Goal: Find specific page/section: Find specific page/section

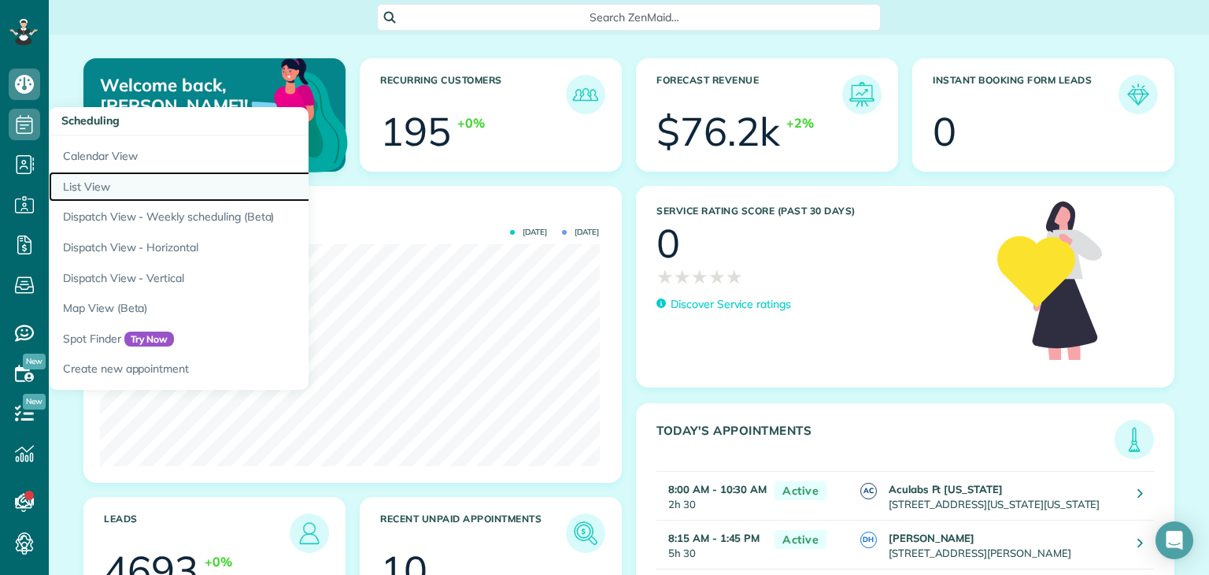
click at [87, 172] on link "List View" at bounding box center [246, 187] width 394 height 31
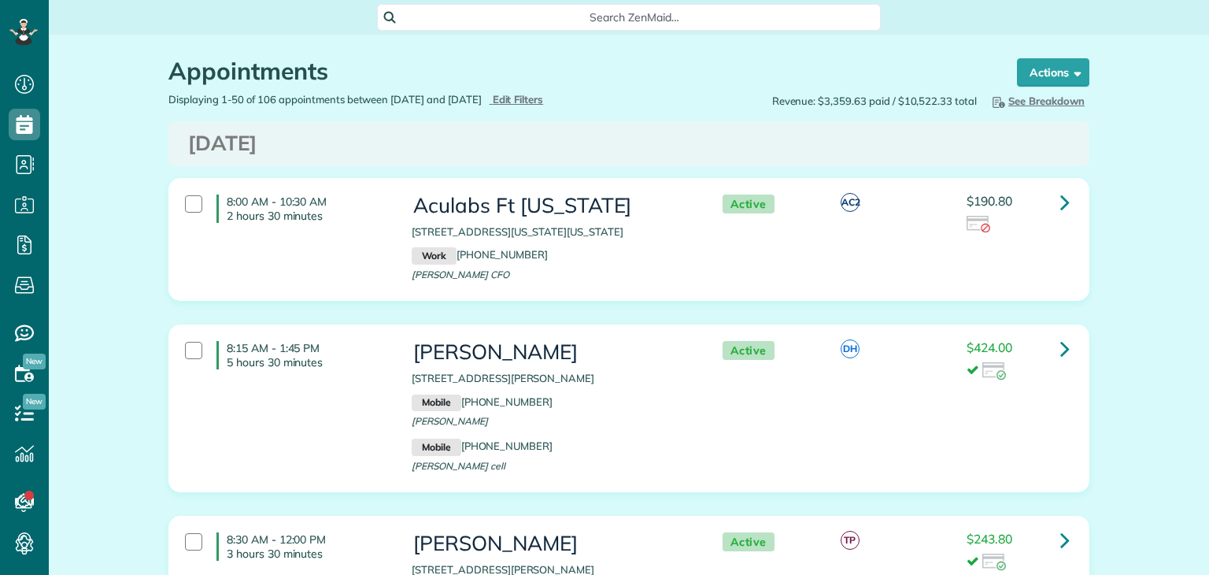
scroll to position [7, 7]
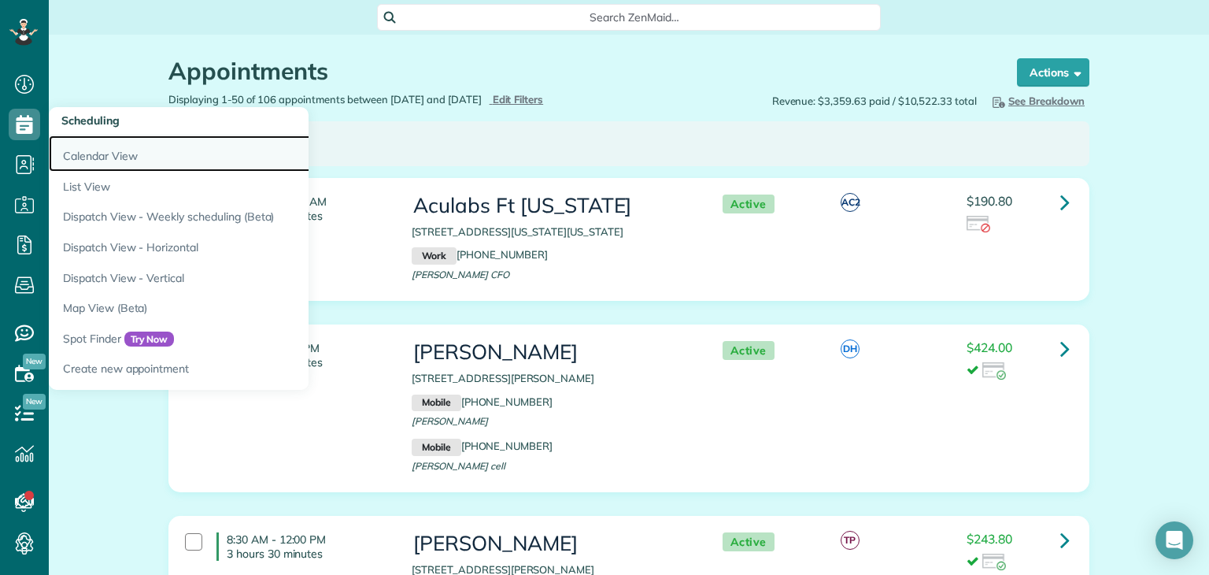
click at [116, 152] on link "Calendar View" at bounding box center [246, 153] width 394 height 36
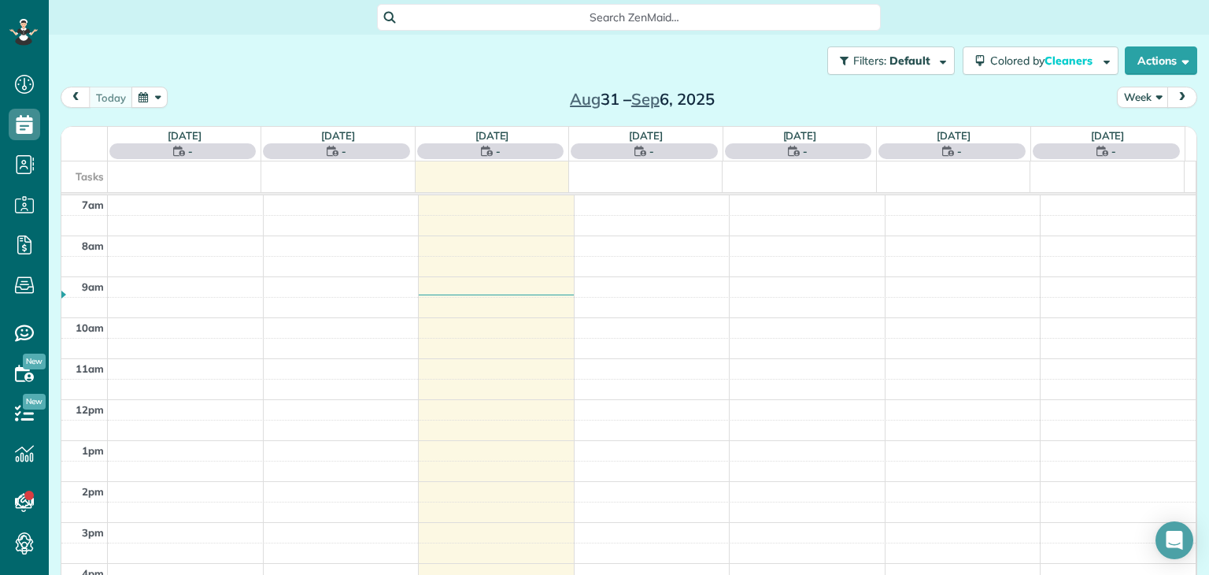
scroll to position [7, 7]
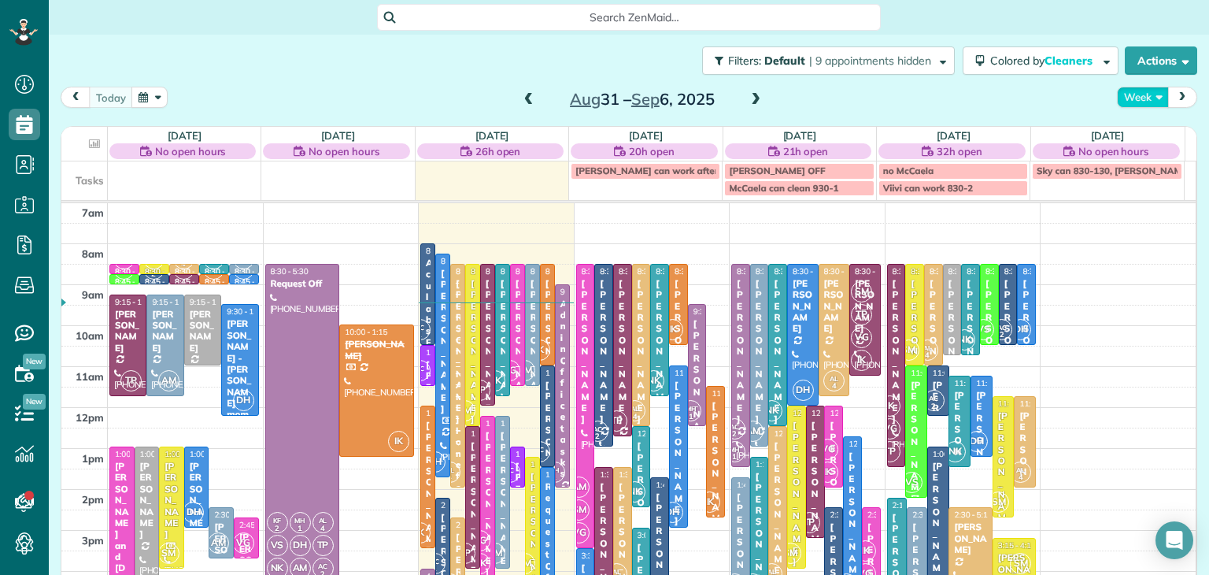
click at [1130, 94] on button "Week" at bounding box center [1143, 97] width 52 height 21
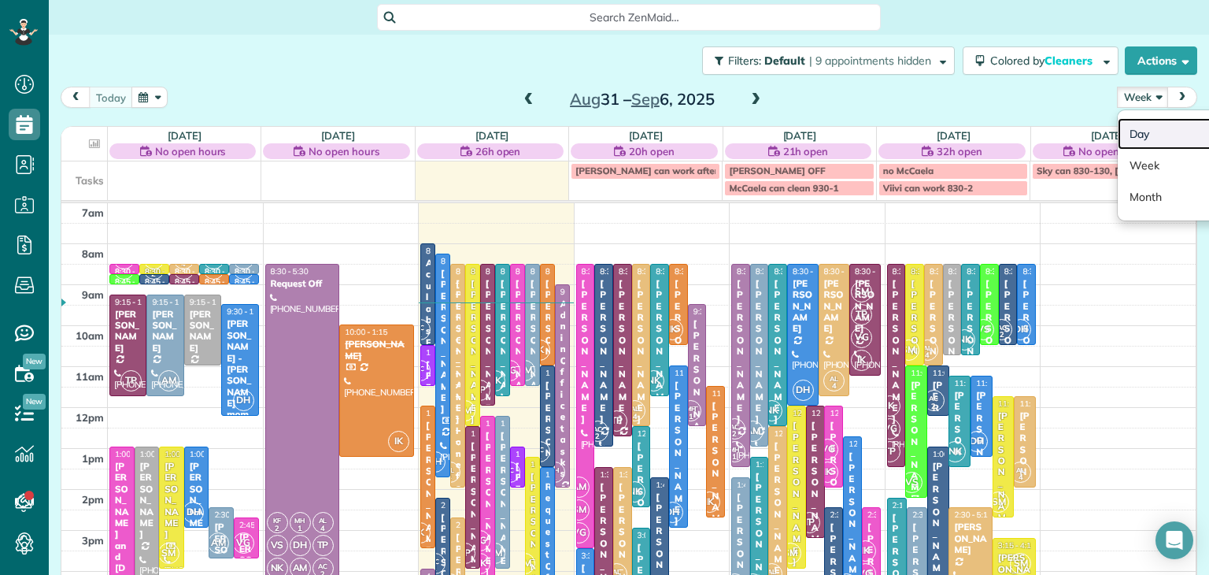
click at [1143, 126] on link "Day" at bounding box center [1180, 133] width 124 height 31
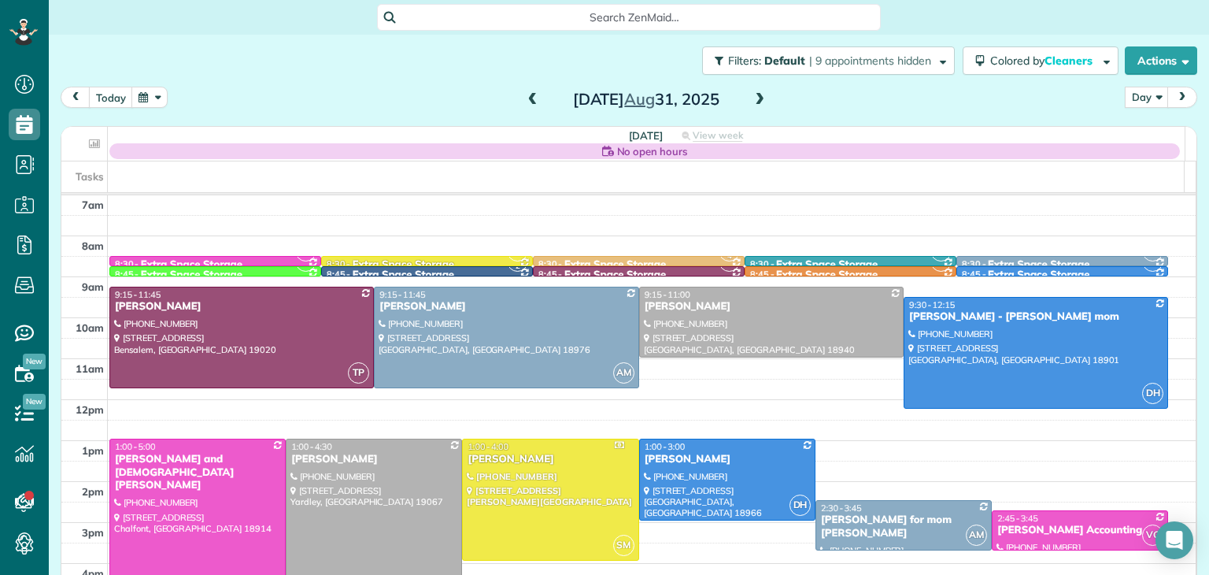
click at [751, 93] on span at bounding box center [759, 100] width 17 height 14
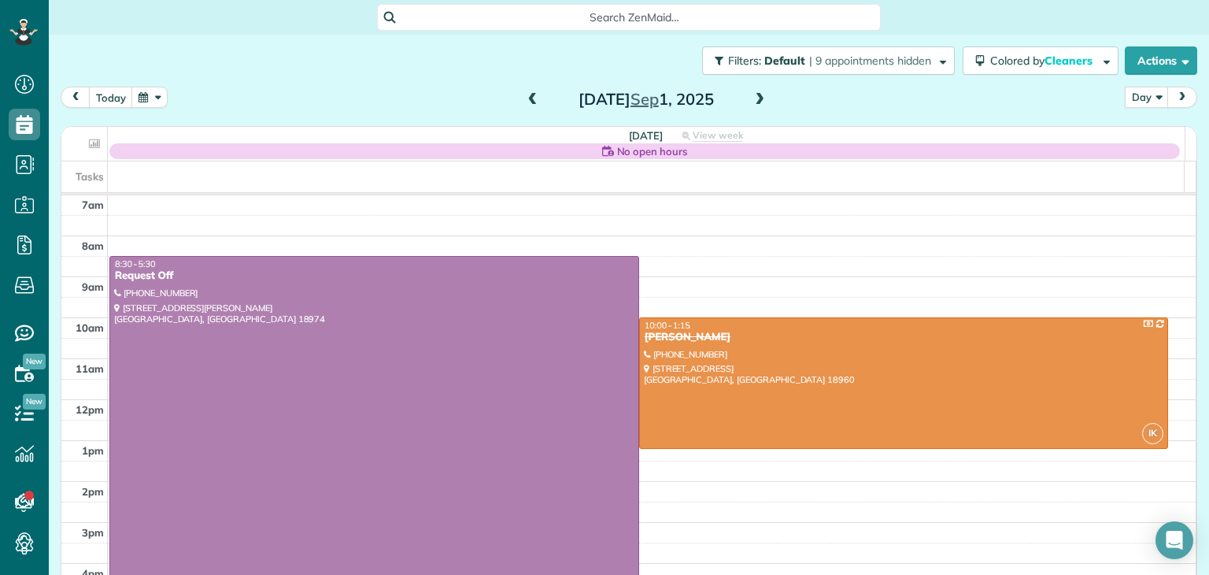
click at [751, 93] on span at bounding box center [759, 100] width 17 height 14
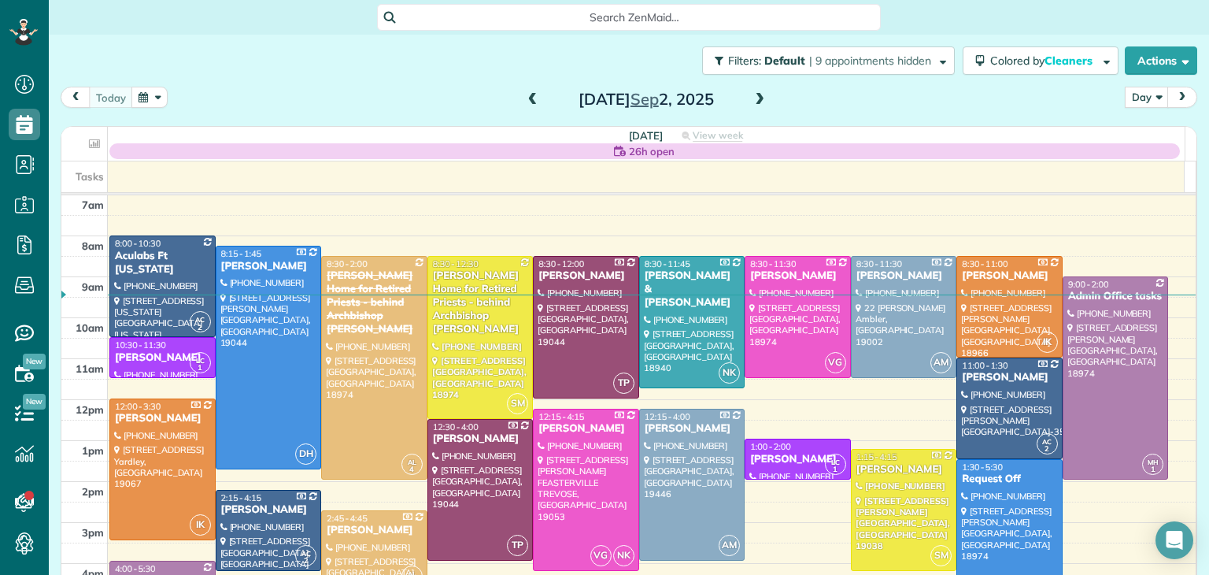
click at [760, 105] on span at bounding box center [759, 100] width 17 height 14
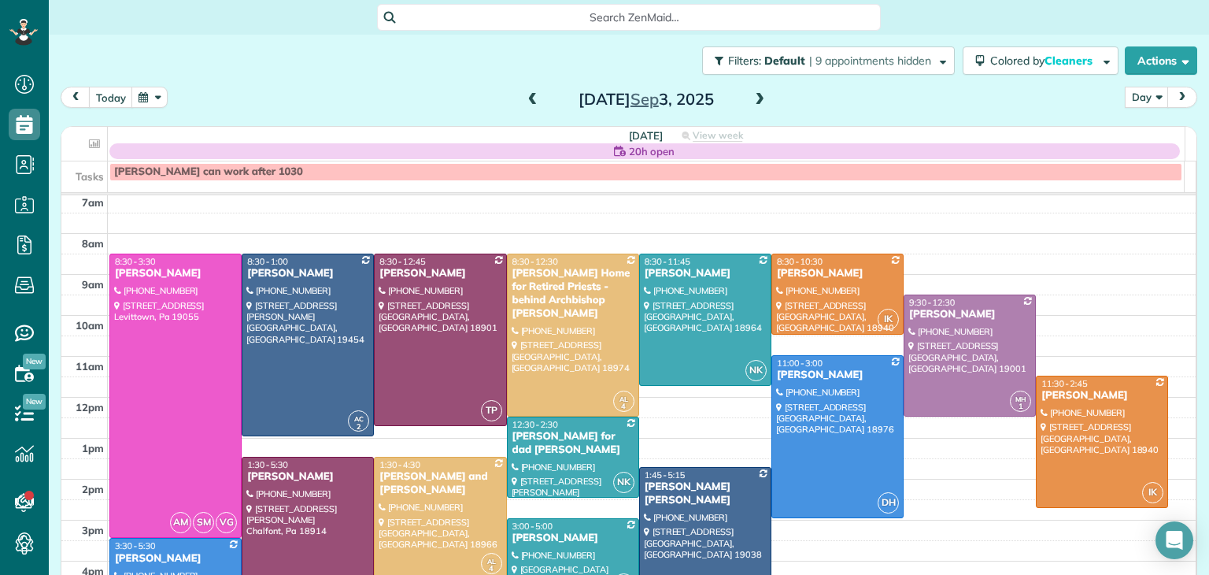
scroll to position [3, 0]
click at [751, 98] on span at bounding box center [759, 100] width 17 height 14
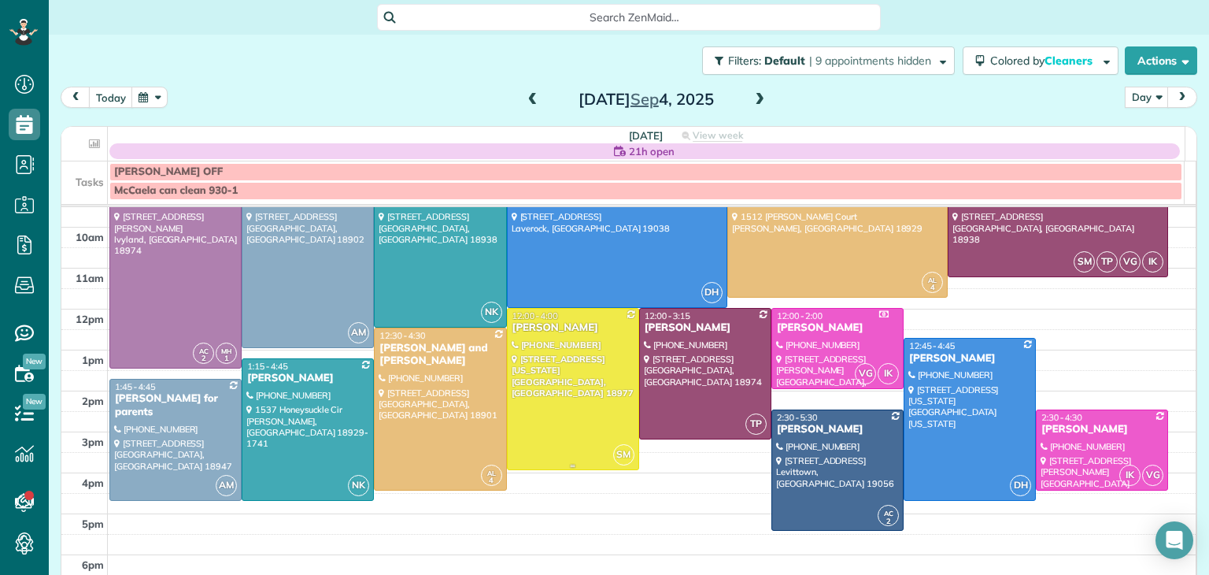
scroll to position [103, 0]
click at [524, 95] on span at bounding box center [532, 100] width 17 height 14
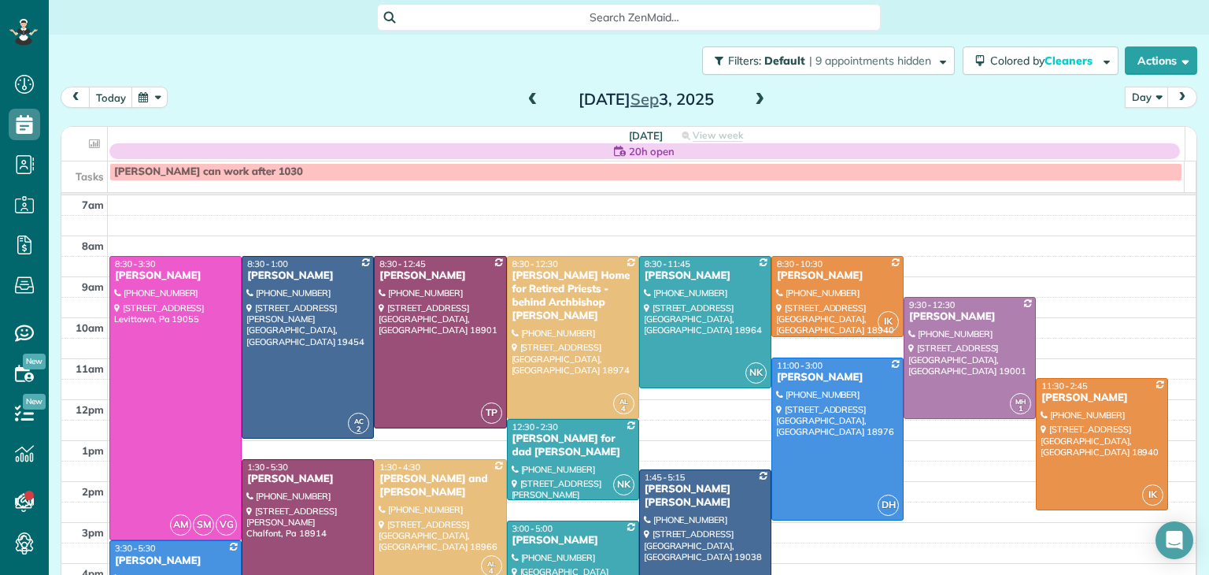
click at [524, 95] on span at bounding box center [532, 100] width 17 height 14
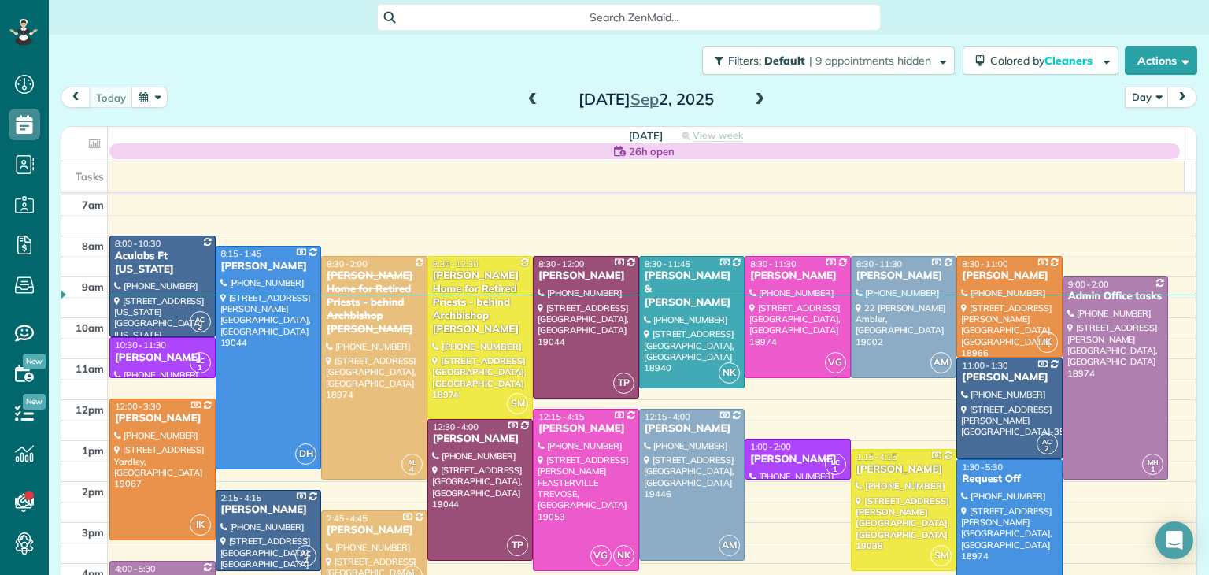
scroll to position [50, 0]
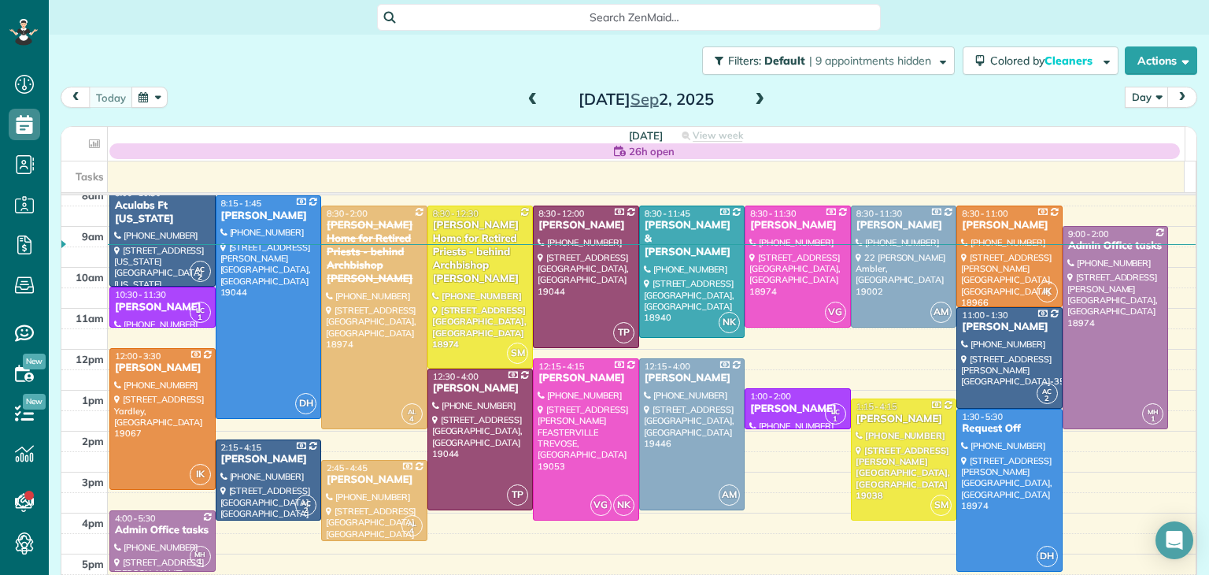
click at [752, 95] on span at bounding box center [759, 100] width 17 height 14
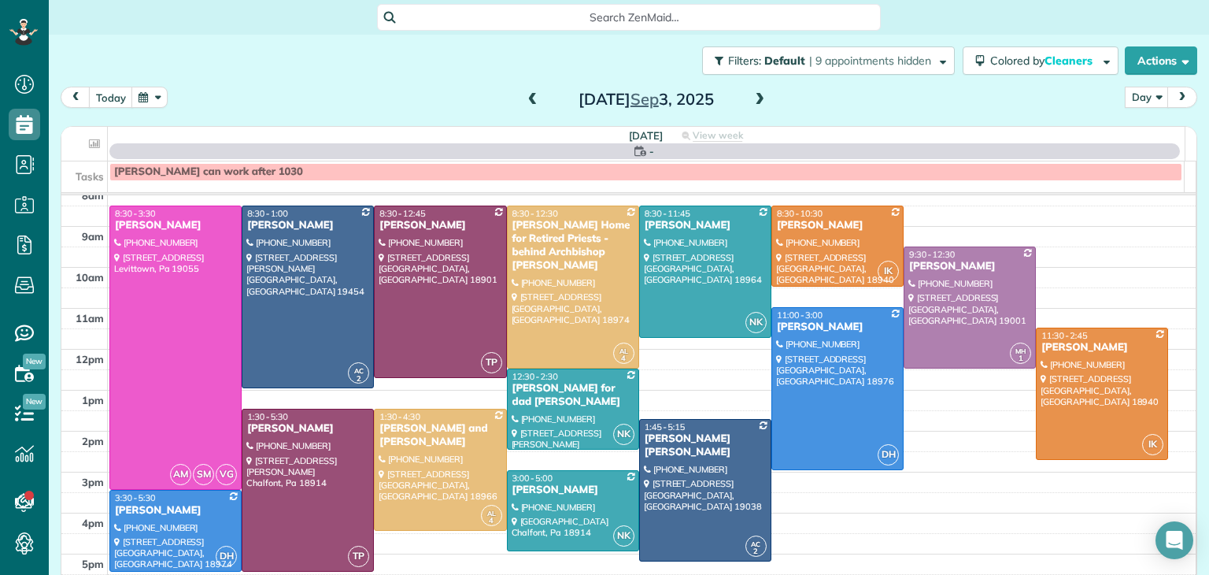
scroll to position [0, 0]
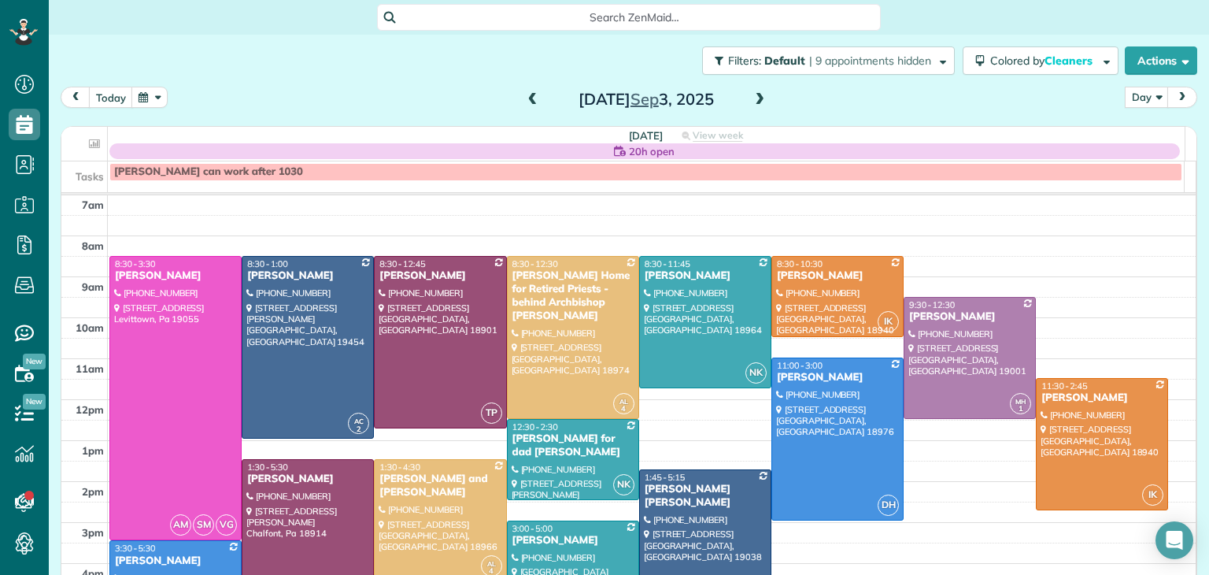
click at [752, 95] on span at bounding box center [759, 100] width 17 height 14
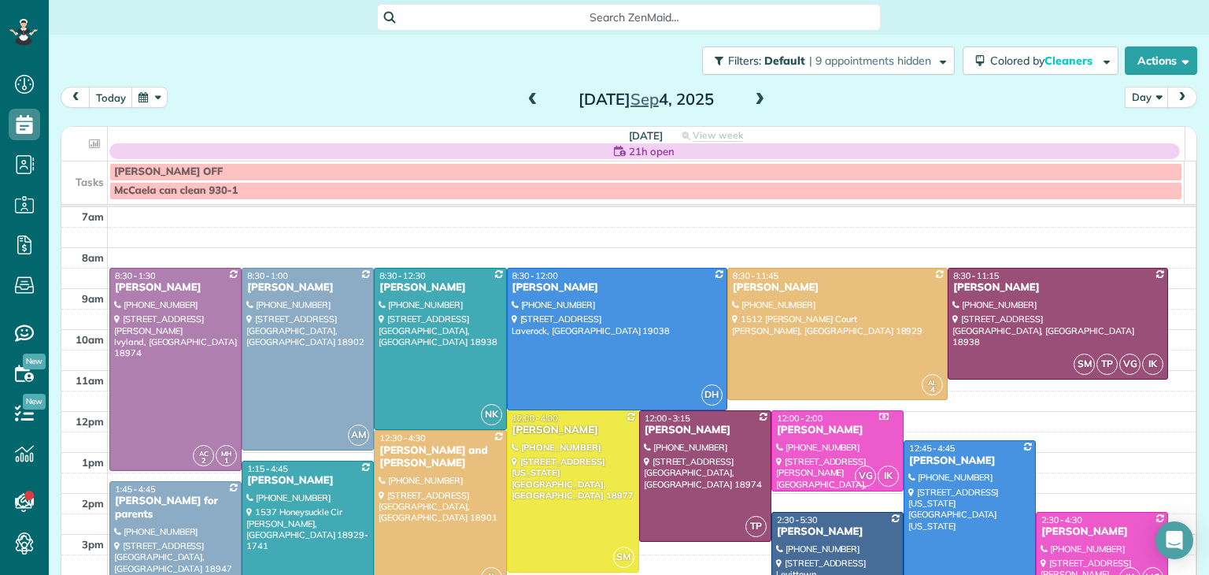
click at [752, 95] on span at bounding box center [759, 100] width 17 height 14
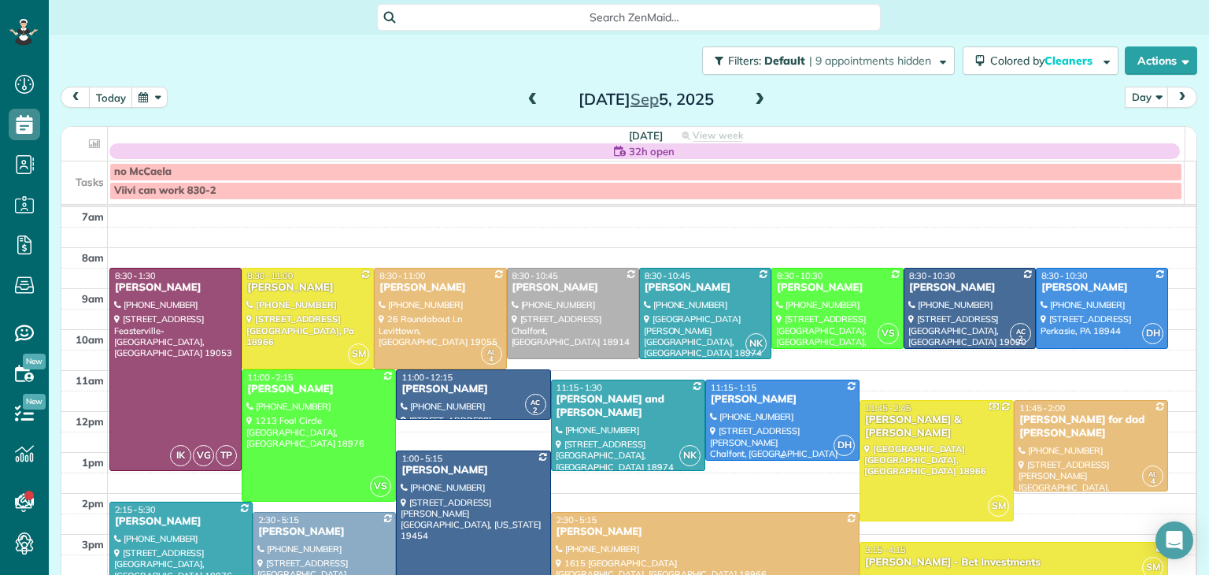
scroll to position [179, 0]
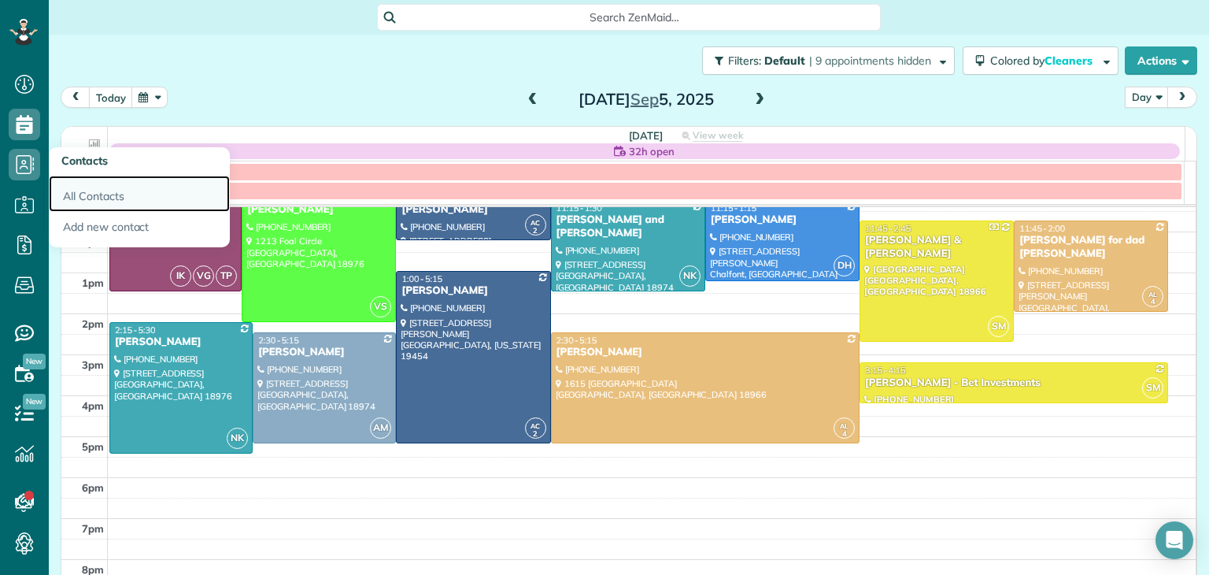
click at [107, 198] on link "All Contacts" at bounding box center [139, 194] width 181 height 36
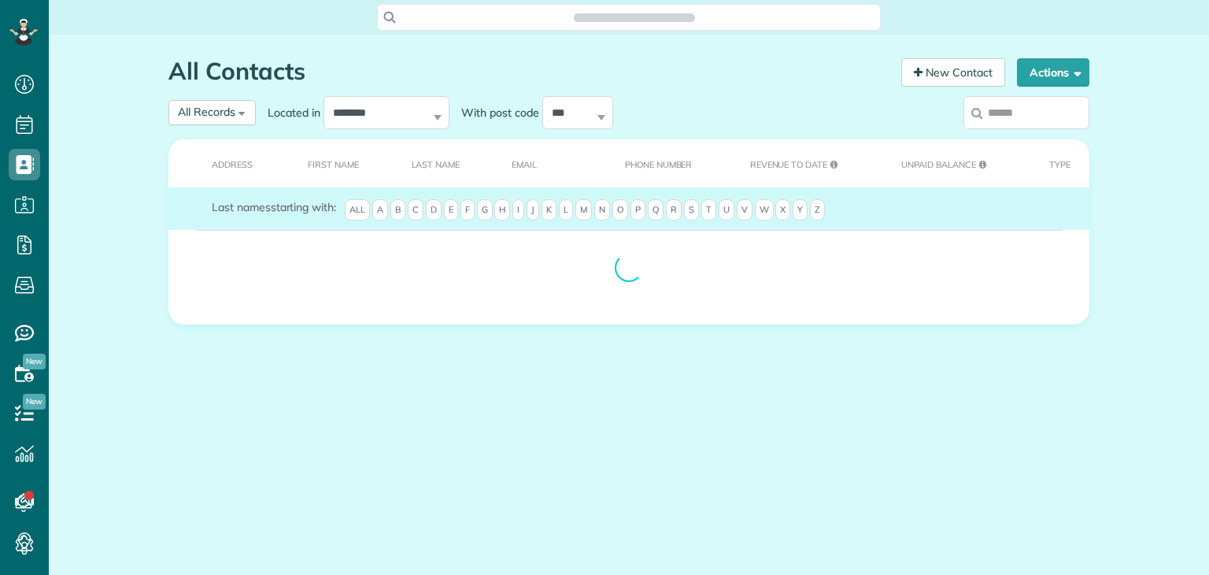
scroll to position [7, 7]
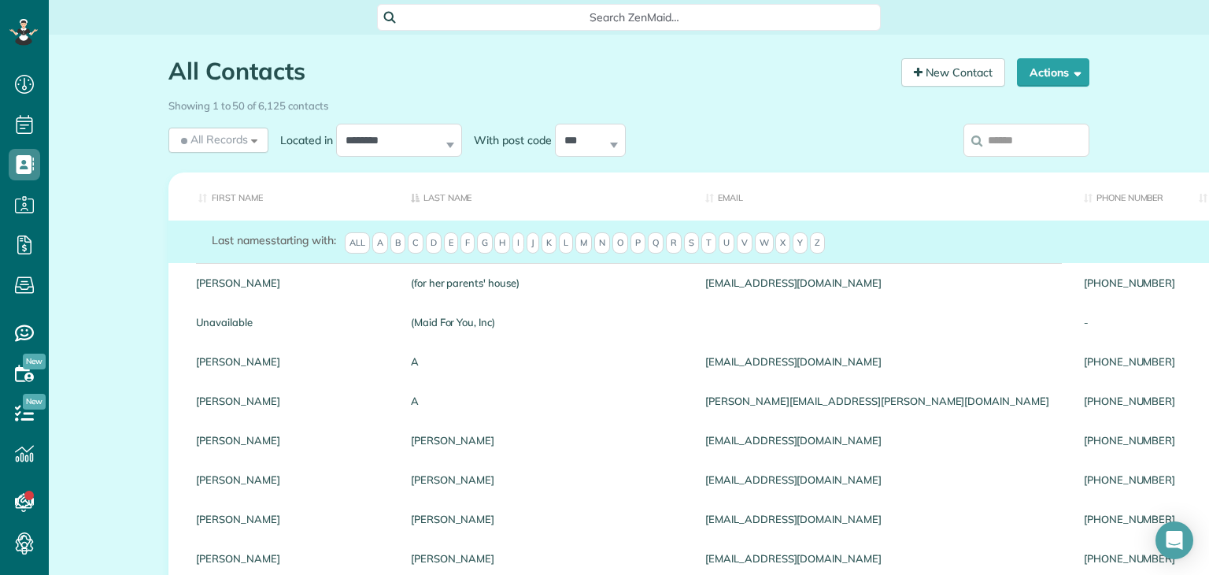
click at [1011, 136] on input "search" at bounding box center [1026, 140] width 126 height 33
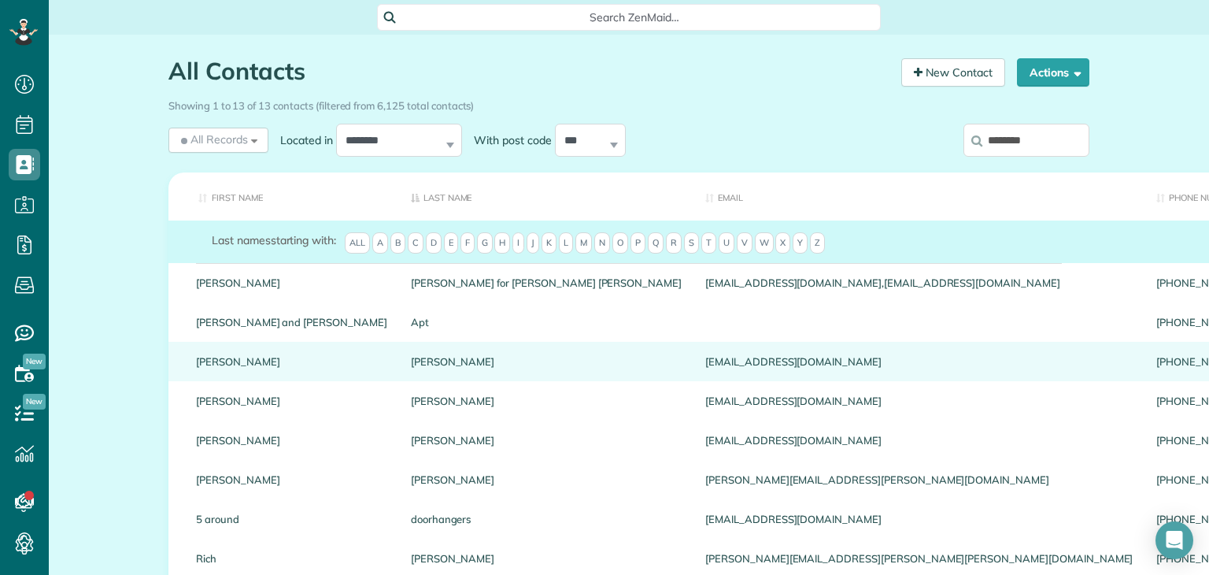
type input "********"
click at [216, 363] on link "Andrea" at bounding box center [291, 361] width 191 height 11
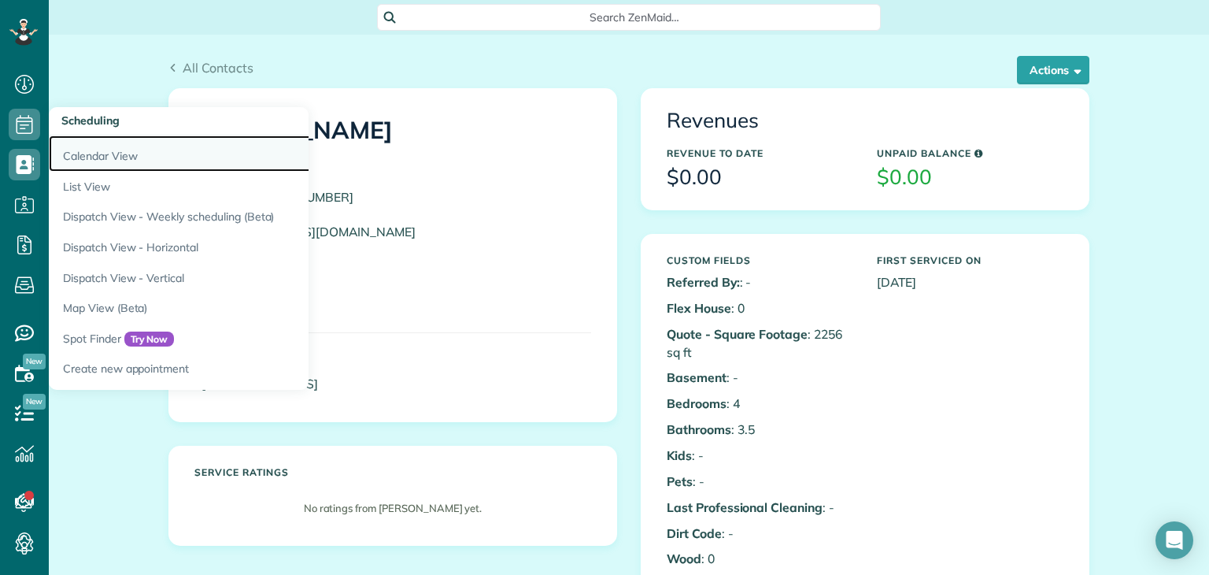
click at [80, 157] on link "Calendar View" at bounding box center [246, 153] width 394 height 36
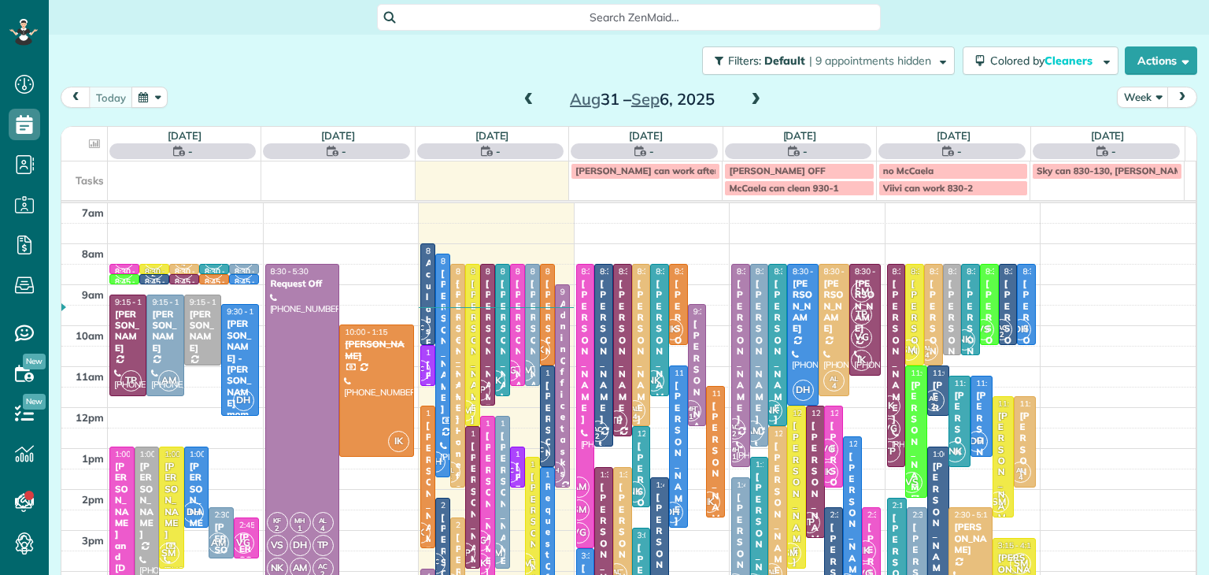
scroll to position [7, 7]
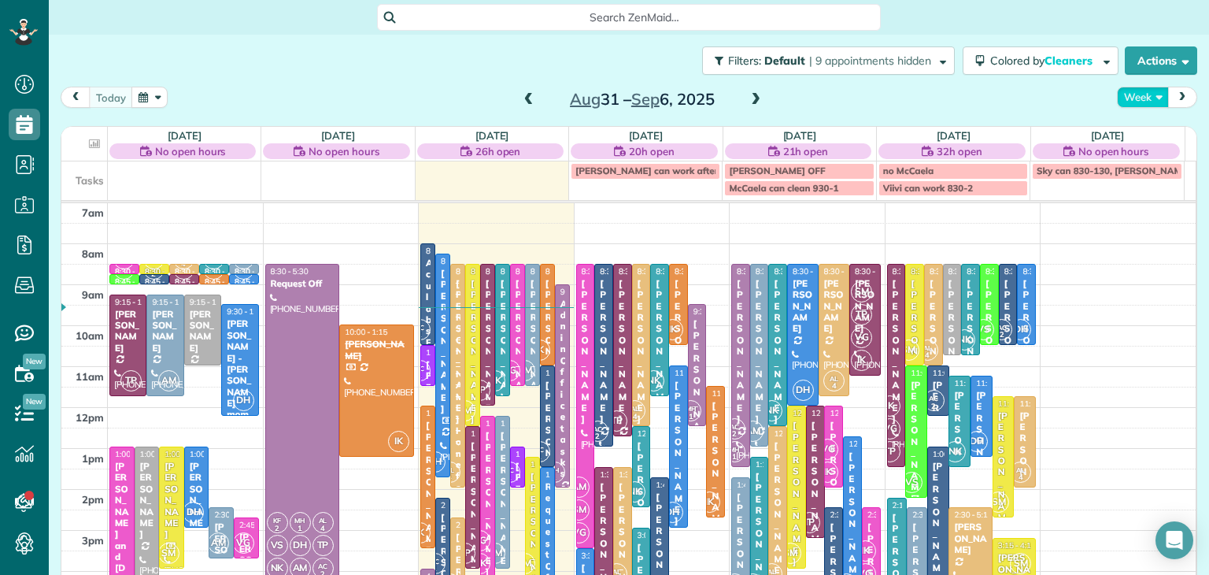
click at [1124, 100] on button "Week" at bounding box center [1143, 97] width 52 height 21
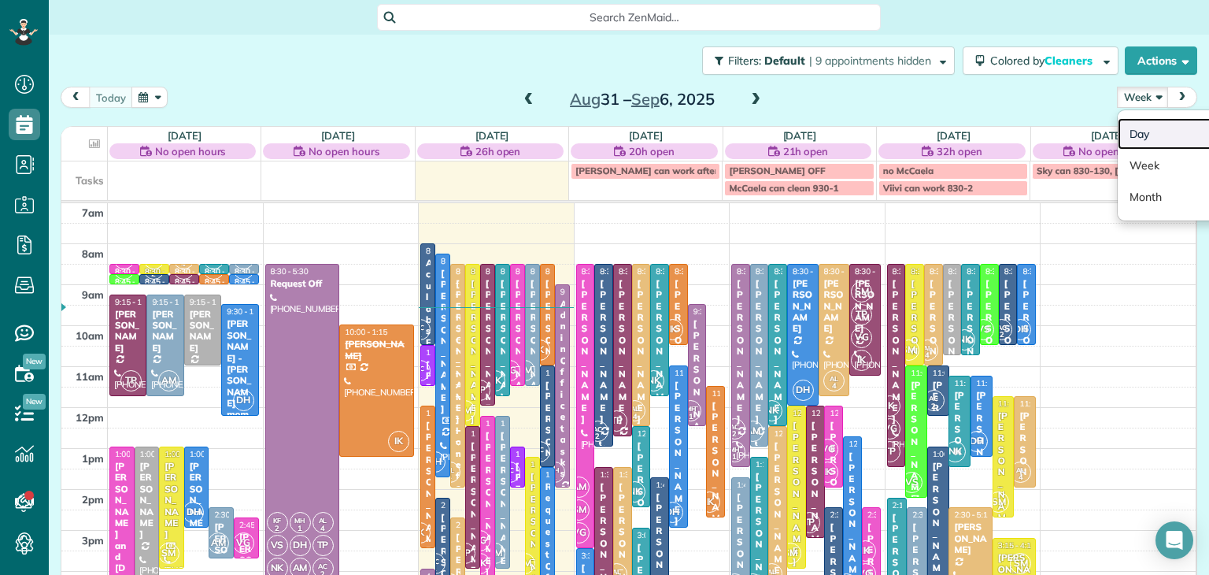
click at [1149, 137] on link "Day" at bounding box center [1180, 133] width 124 height 31
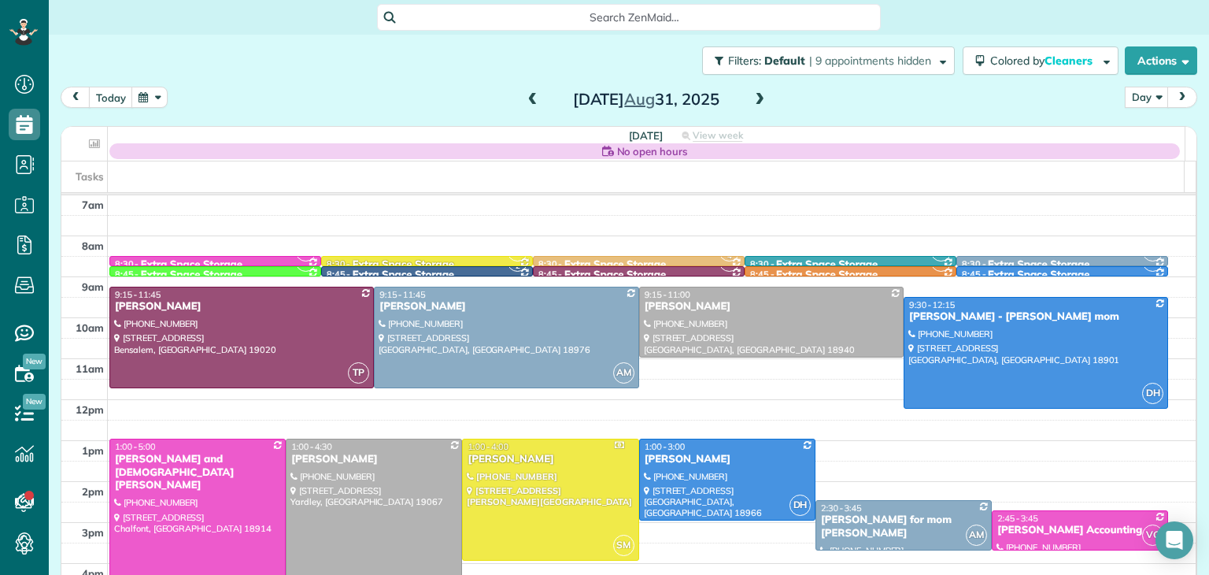
click at [755, 91] on span at bounding box center [759, 100] width 17 height 24
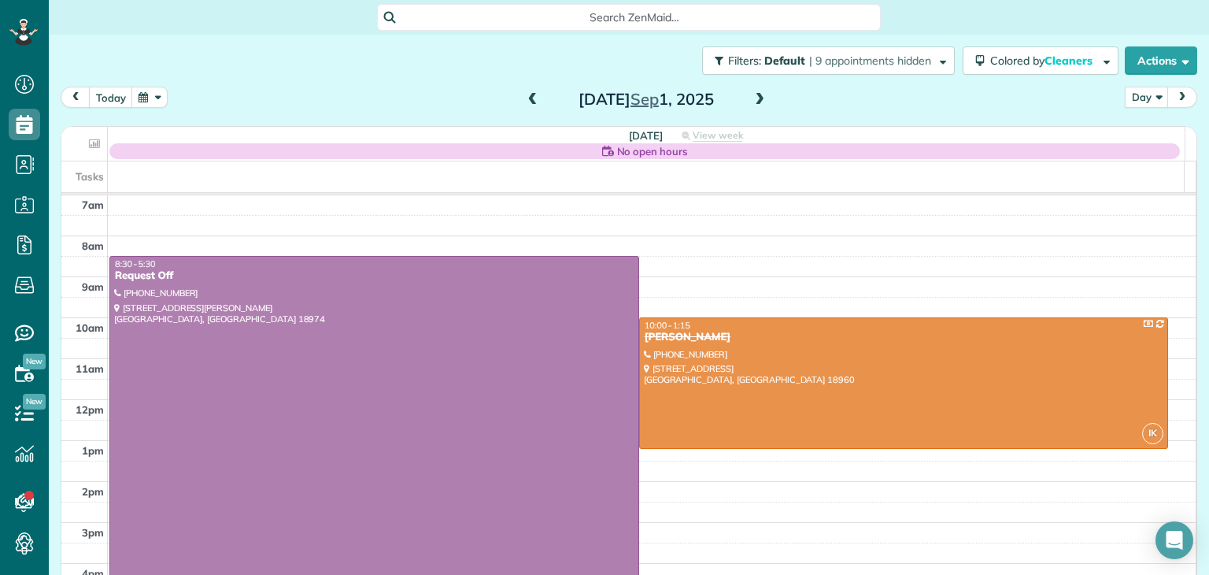
click at [755, 91] on span at bounding box center [759, 100] width 17 height 24
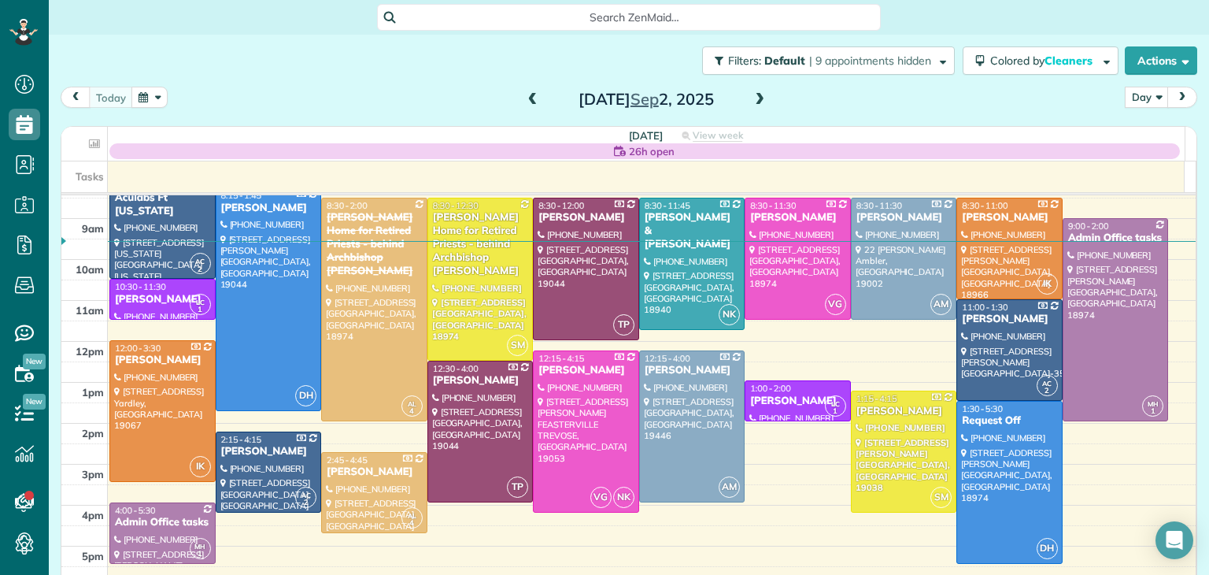
scroll to position [57, 0]
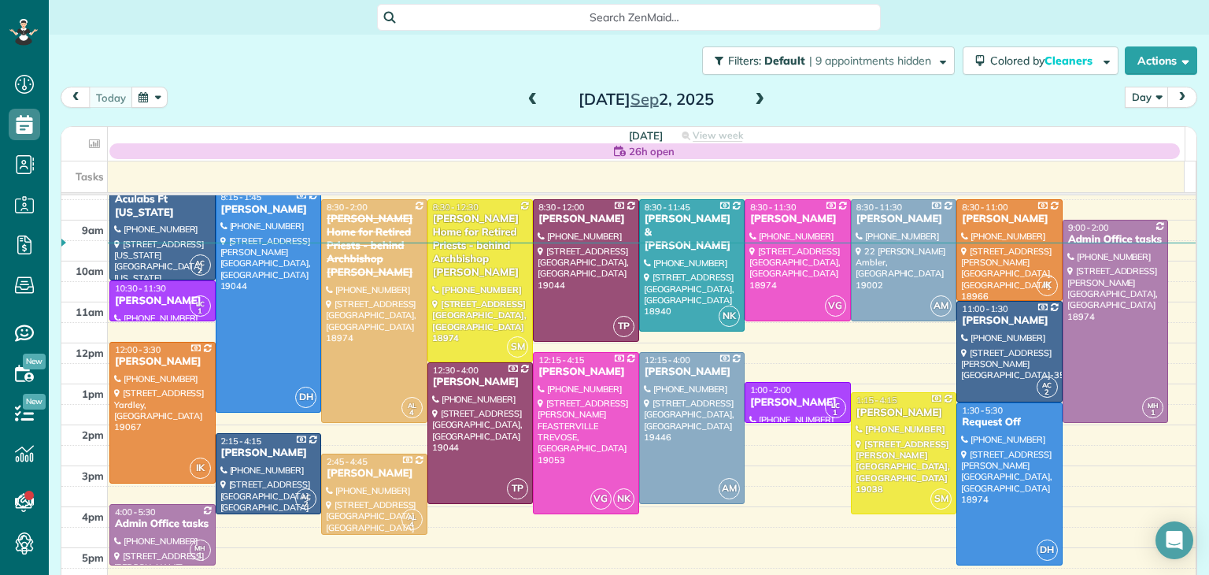
click at [751, 102] on span at bounding box center [759, 100] width 17 height 14
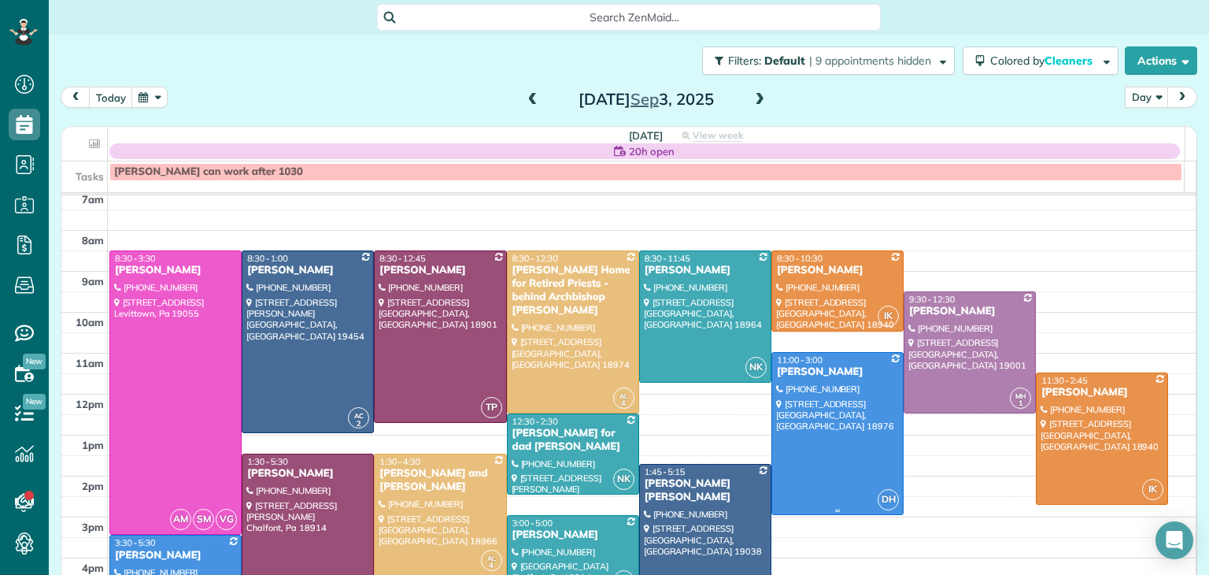
scroll to position [3, 0]
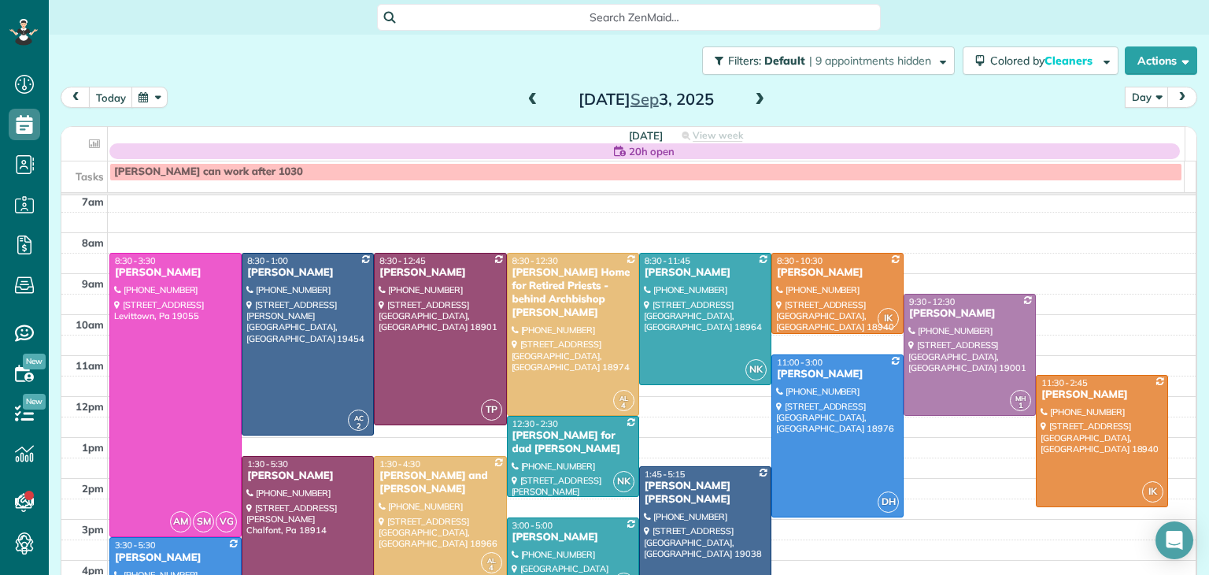
click at [754, 98] on span at bounding box center [759, 100] width 17 height 14
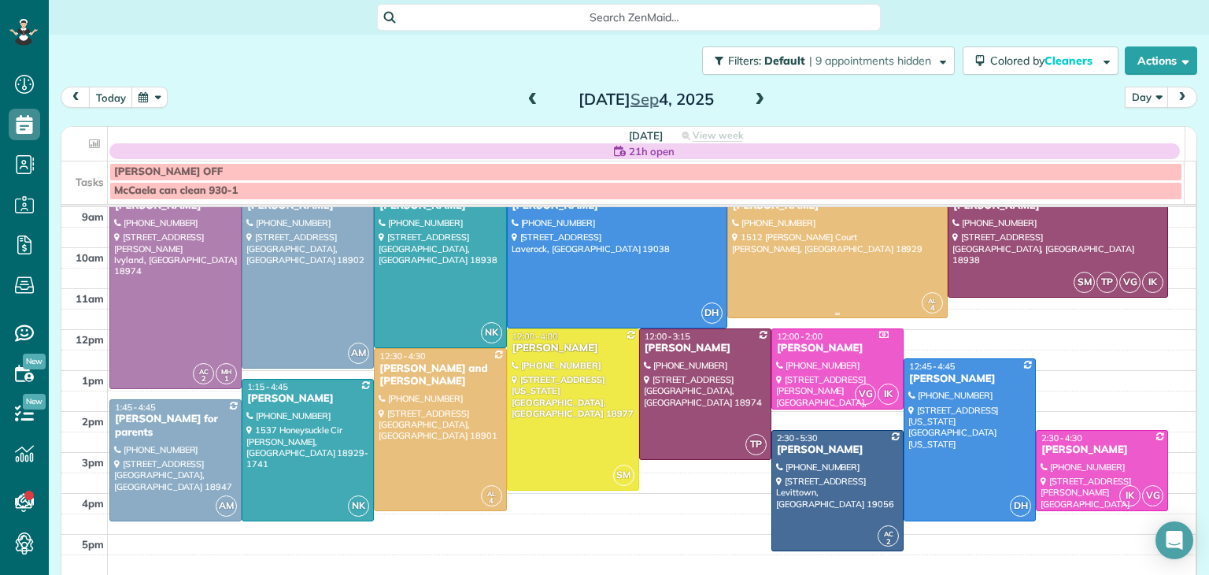
scroll to position [91, 0]
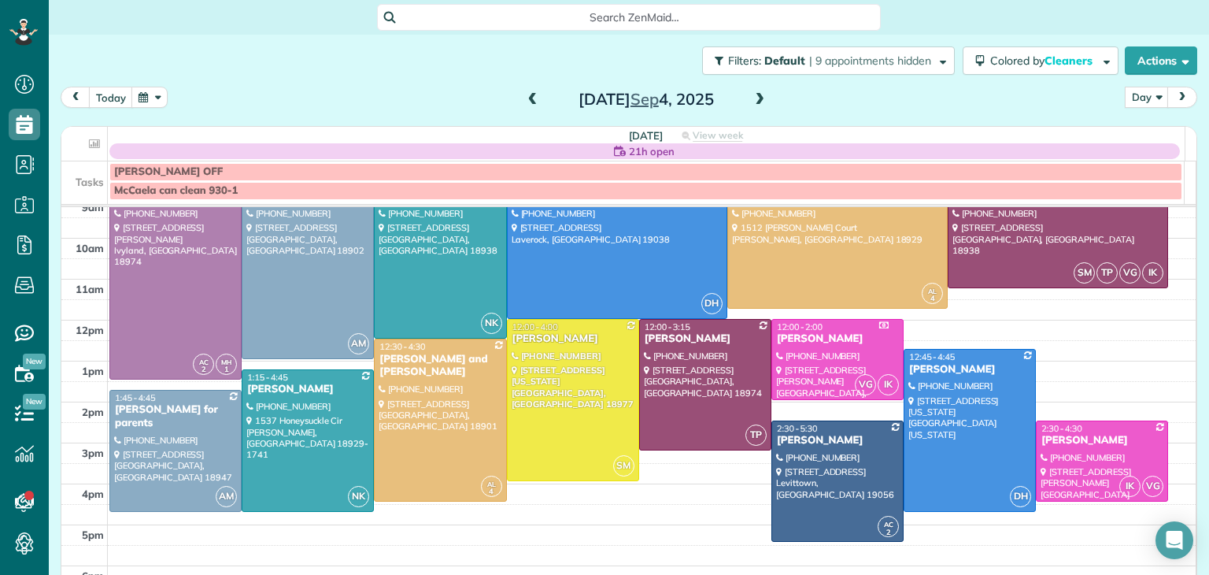
click at [751, 94] on span at bounding box center [759, 100] width 17 height 14
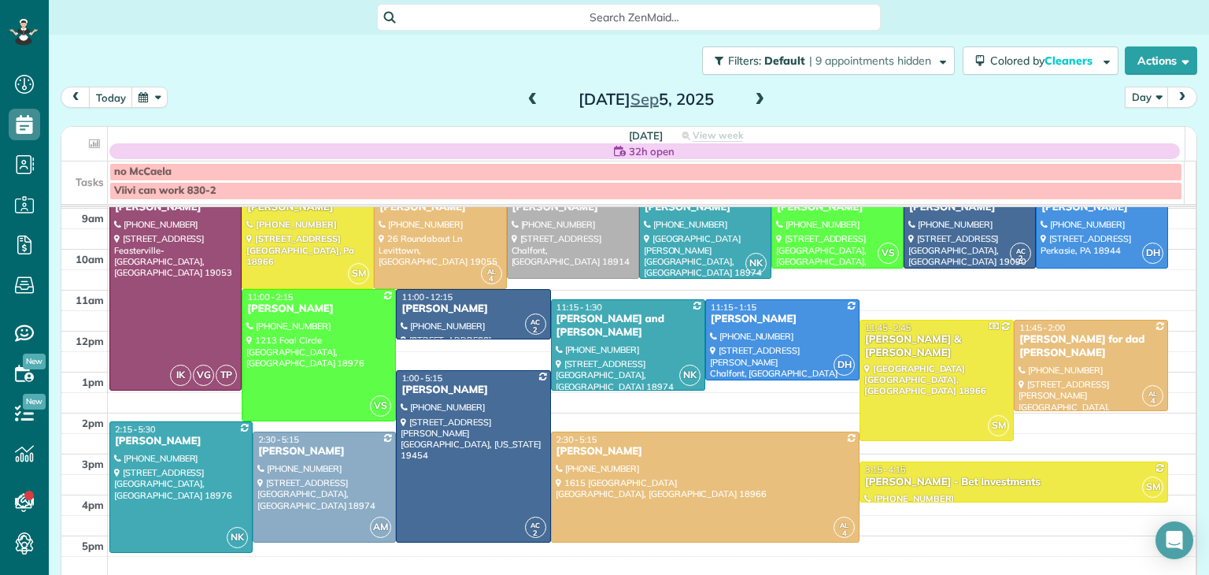
scroll to position [0, 0]
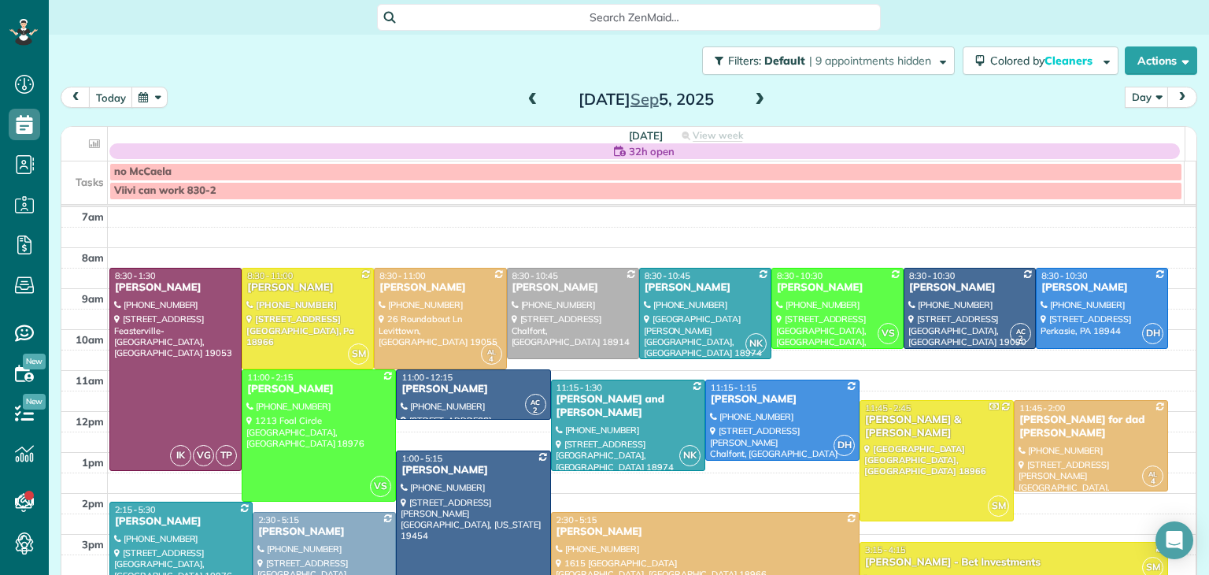
click at [759, 98] on span at bounding box center [759, 100] width 17 height 14
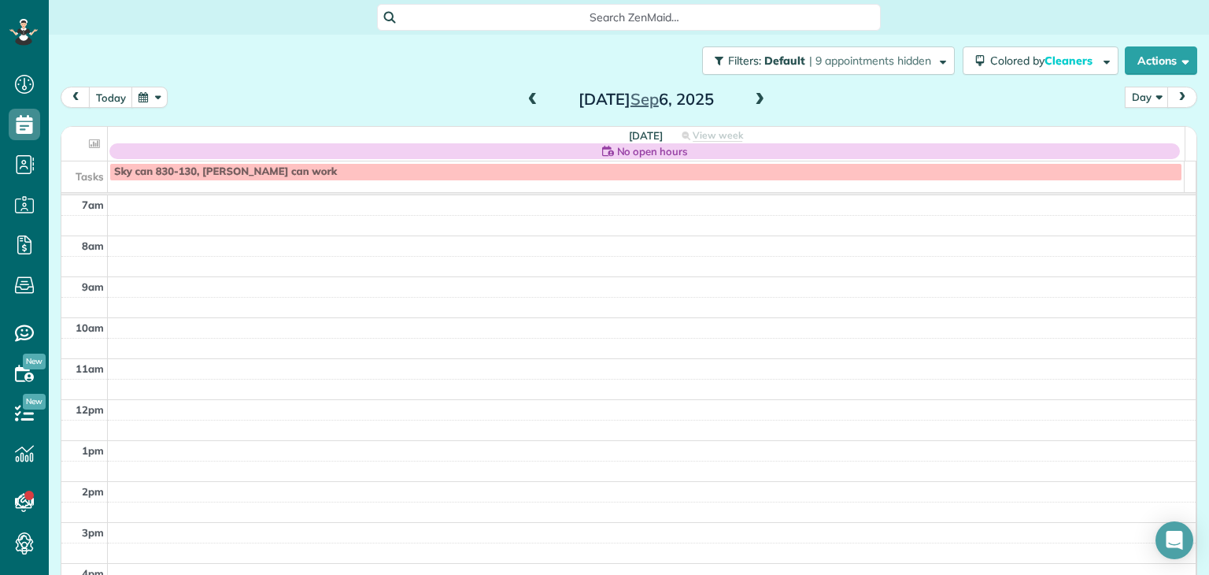
click at [524, 99] on span at bounding box center [532, 100] width 17 height 14
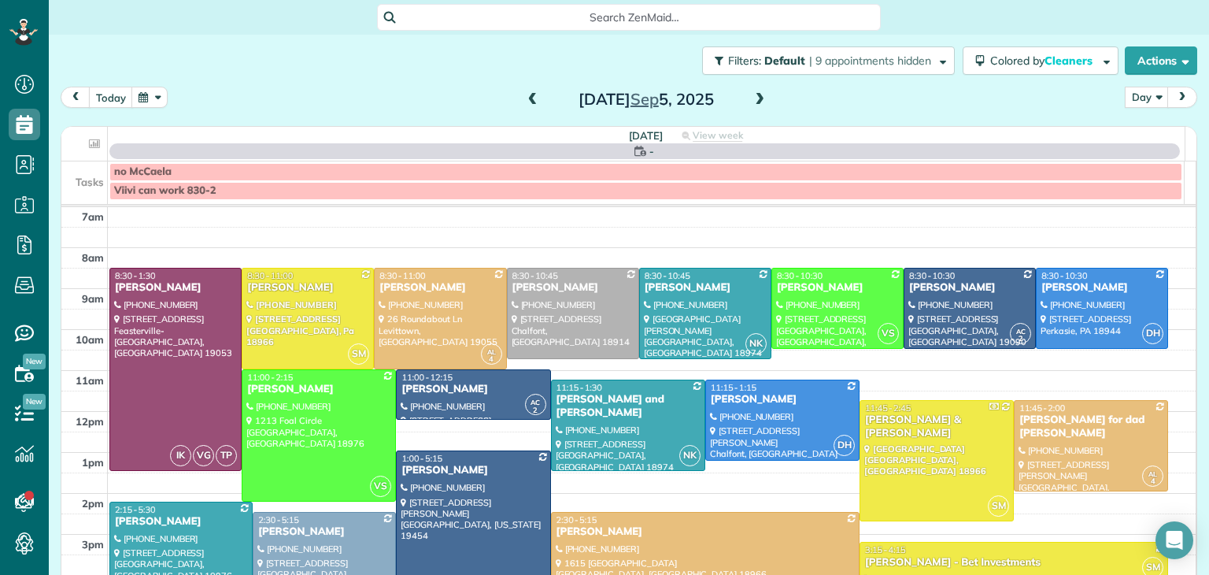
click at [524, 99] on span at bounding box center [532, 100] width 17 height 14
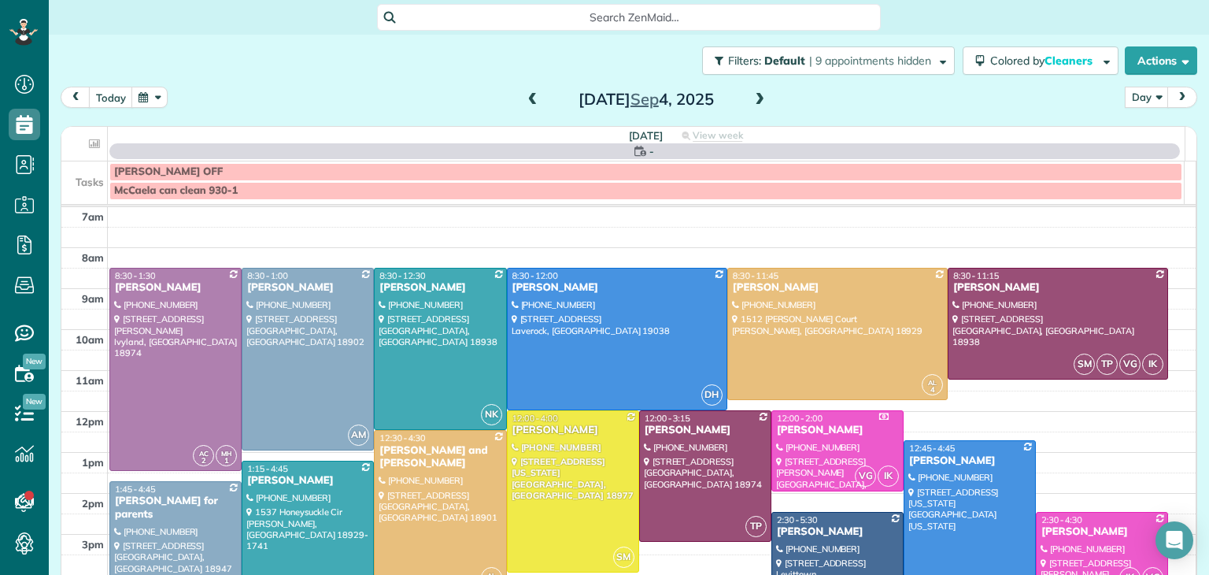
click at [524, 99] on span at bounding box center [532, 100] width 17 height 14
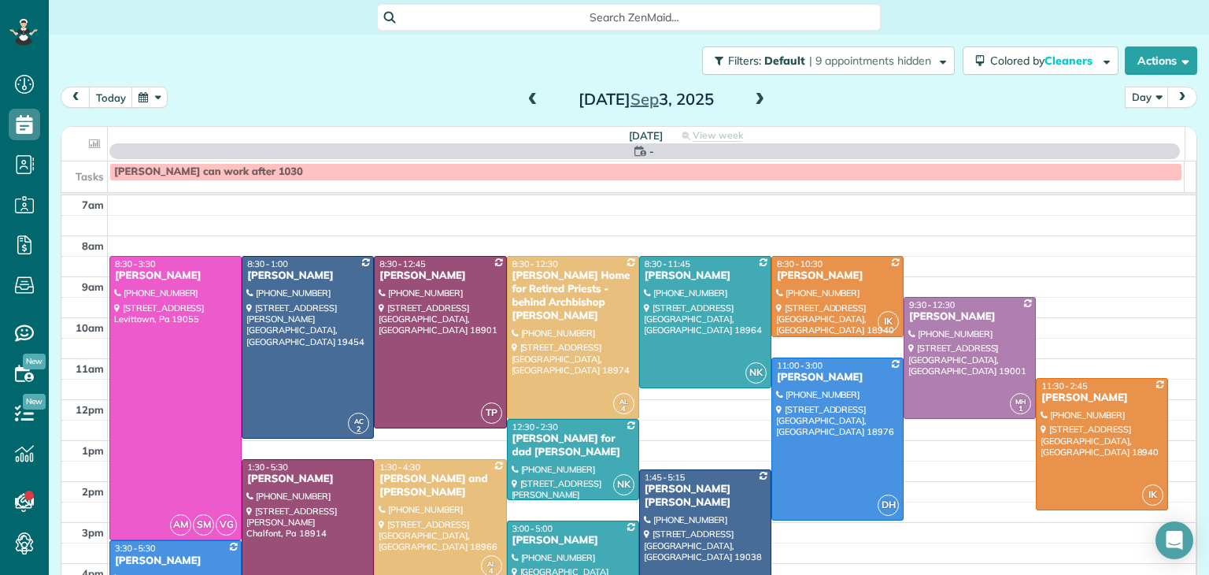
click at [524, 99] on span at bounding box center [532, 100] width 17 height 14
